Goal: Use online tool/utility: Utilize a website feature to perform a specific function

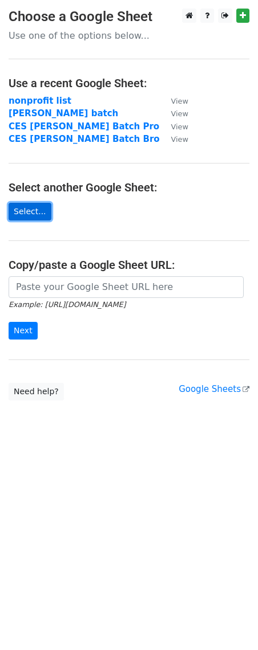
click at [21, 211] on link "Select..." at bounding box center [30, 212] width 43 height 18
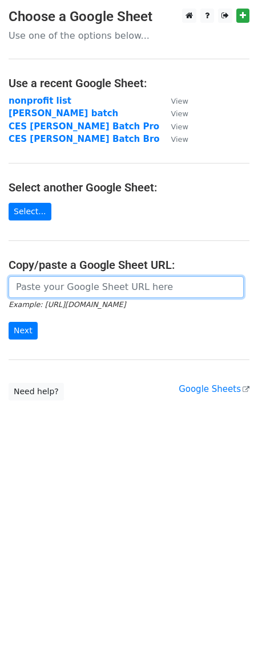
click at [32, 293] on input "url" at bounding box center [126, 287] width 235 height 22
paste input "[URL][DOMAIN_NAME]"
type input "[URL][DOMAIN_NAME]"
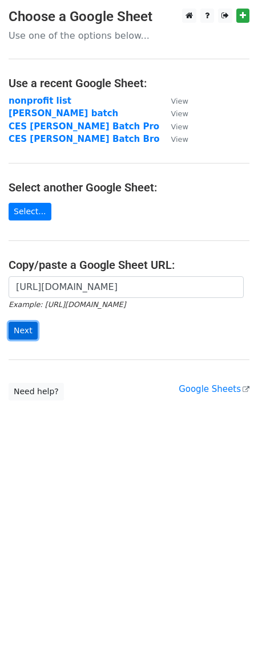
click at [21, 337] on input "Next" at bounding box center [23, 331] width 29 height 18
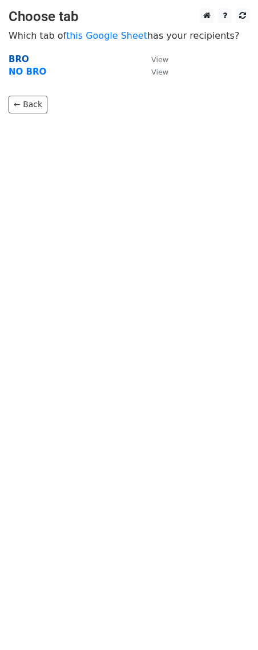
click at [21, 58] on strong "BRO" at bounding box center [19, 59] width 21 height 10
